Goal: Find contact information

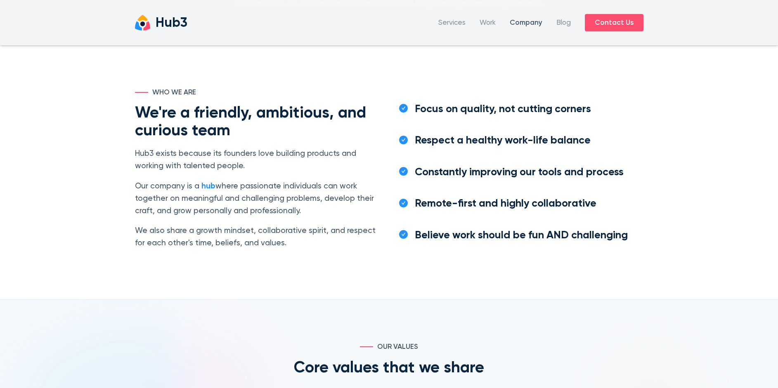
scroll to position [118, 0]
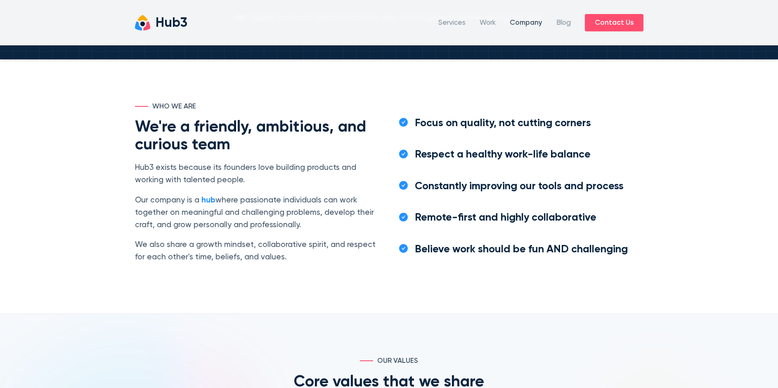
scroll to position [645, 0]
